Goal: Information Seeking & Learning: Check status

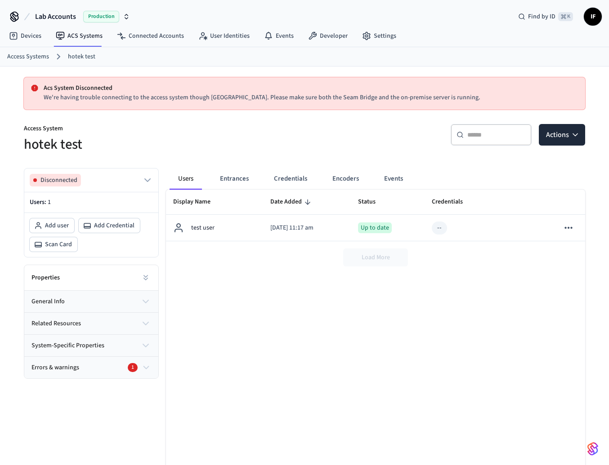
click at [106, 87] on p "Acs System Disconnected" at bounding box center [311, 88] width 534 height 9
click at [143, 358] on button "Errors & warnings 1" at bounding box center [91, 368] width 134 height 22
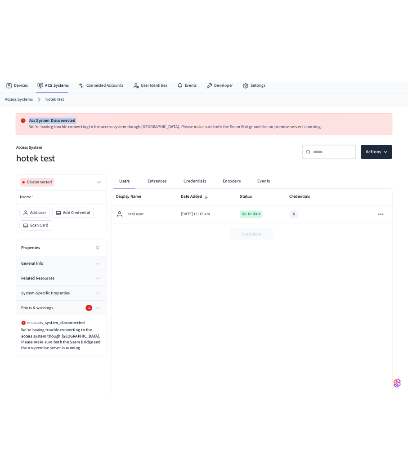
scroll to position [43, 0]
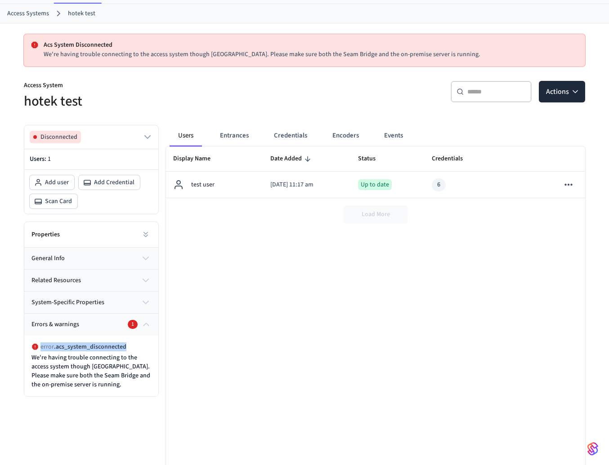
drag, startPoint x: 128, startPoint y: 348, endPoint x: 42, endPoint y: 348, distance: 86.3
click at [42, 348] on div "error . acs_system_disconnected We're having trouble connecting to the access s…" at bounding box center [91, 366] width 120 height 47
copy p "error . acs_system_disconnected"
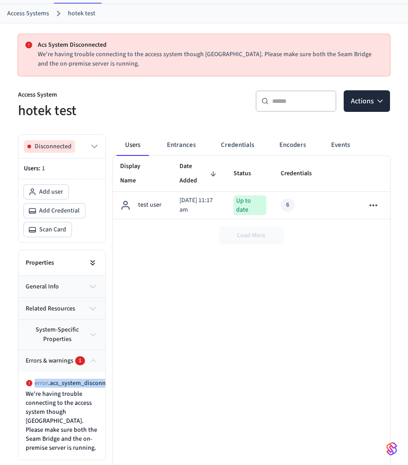
click at [95, 264] on icon at bounding box center [92, 263] width 9 height 9
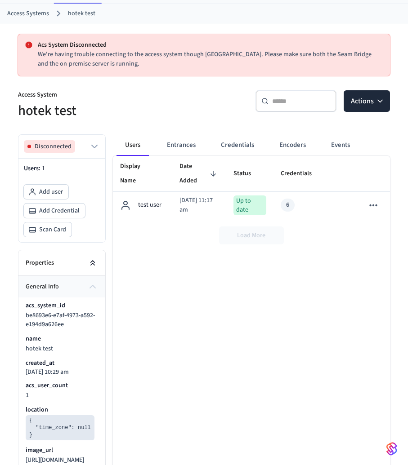
click at [95, 264] on icon at bounding box center [92, 263] width 9 height 9
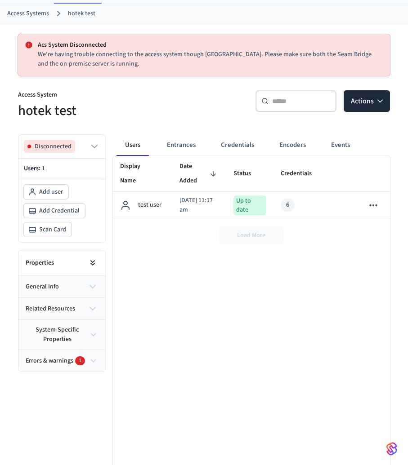
click at [95, 264] on icon at bounding box center [92, 263] width 9 height 9
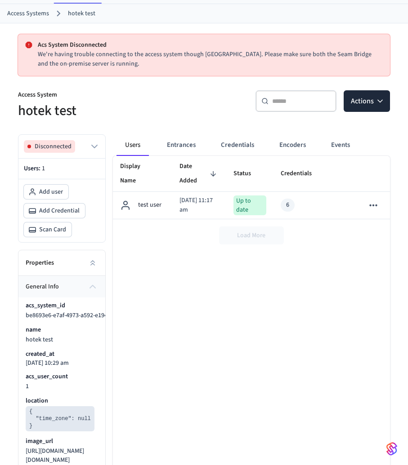
click at [90, 317] on span "be8693e6-e7af-4973-a592-e194d9a626ee" at bounding box center [79, 315] width 107 height 9
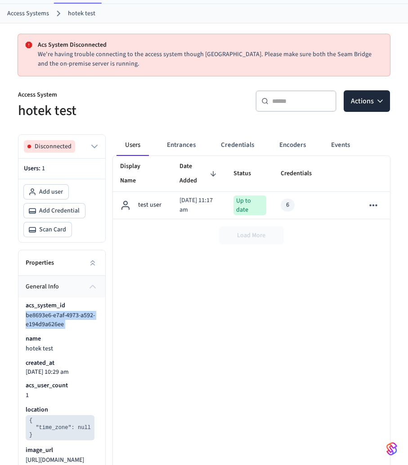
copy div "be8693e6-e7af-4973-a592-e194d9a626ee"
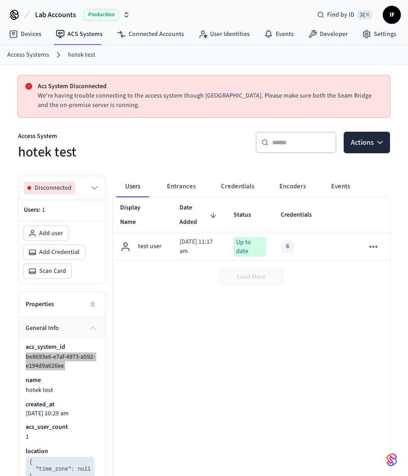
scroll to position [0, 0]
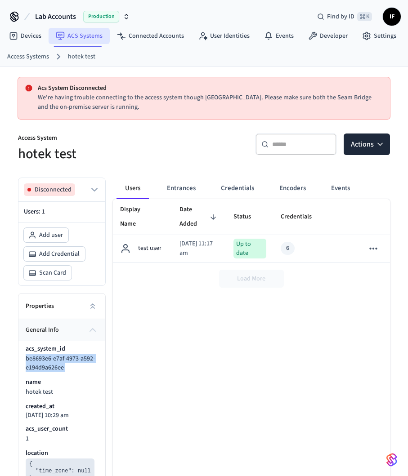
click at [89, 32] on link "ACS Systems" at bounding box center [79, 36] width 61 height 16
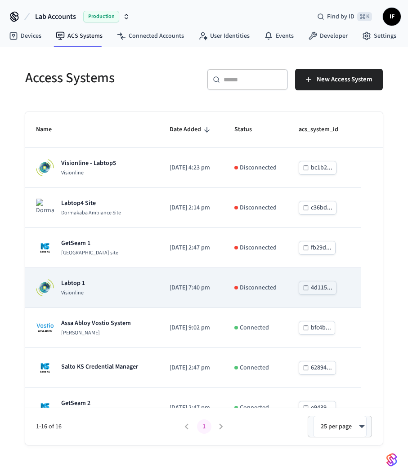
click at [129, 283] on div "Labtop 1 Visionline" at bounding box center [92, 288] width 112 height 18
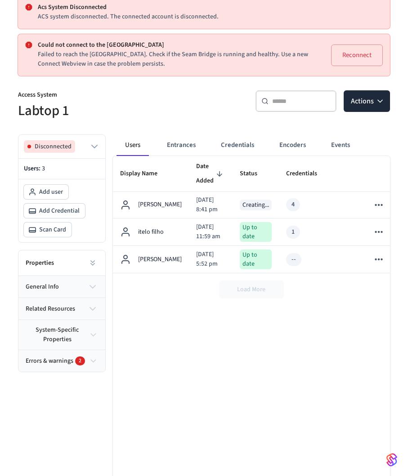
scroll to position [128, 0]
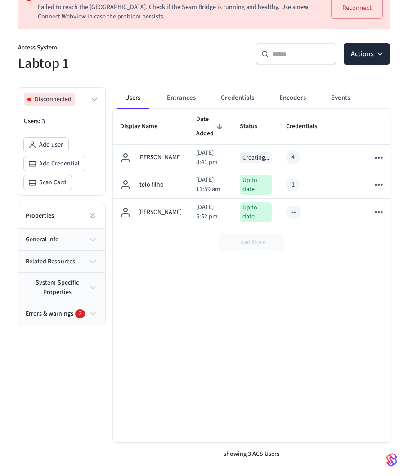
click at [98, 314] on button "Errors & warnings 2" at bounding box center [61, 314] width 87 height 22
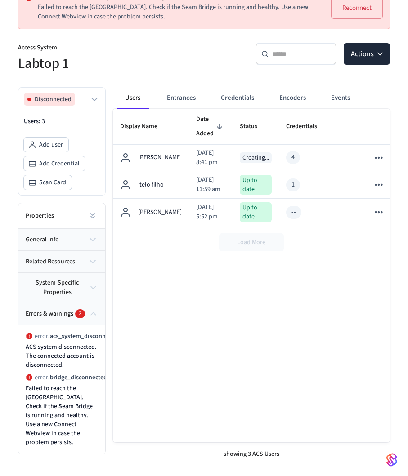
click at [56, 373] on div "error . acs_system_disconnected ACS system disconnected. The connected account …" at bounding box center [62, 386] width 72 height 122
click at [58, 374] on span ". bridge_disconnected" at bounding box center [77, 377] width 59 height 9
copy span "bridge_disconnected"
click at [119, 276] on div "Display Name Date Added Status Credentials Errors And Warnings [PERSON_NAME] [D…" at bounding box center [251, 275] width 277 height 333
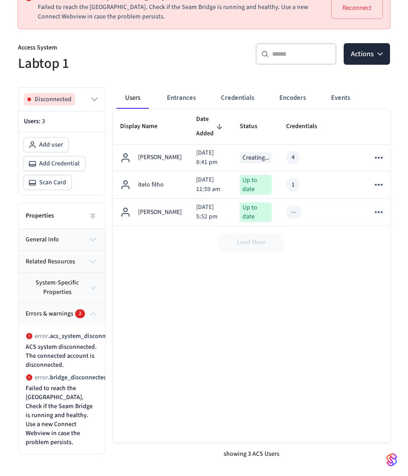
scroll to position [0, 0]
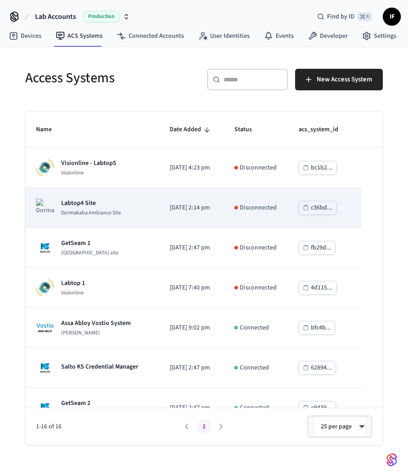
click at [134, 197] on td "Labtop4 Site [GEOGRAPHIC_DATA]" at bounding box center [92, 208] width 134 height 40
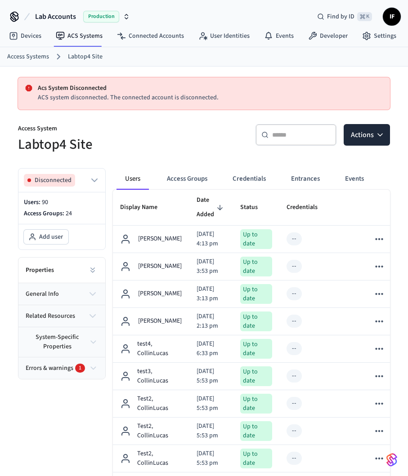
click at [101, 364] on button "Errors & warnings 1" at bounding box center [61, 368] width 87 height 22
click at [94, 178] on icon "button" at bounding box center [94, 180] width 11 height 11
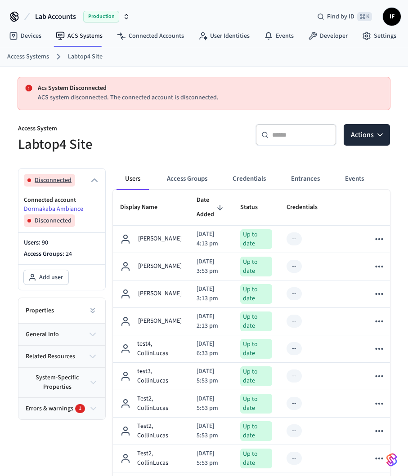
click at [95, 178] on icon "button" at bounding box center [94, 180] width 11 height 11
